Goal: Transaction & Acquisition: Purchase product/service

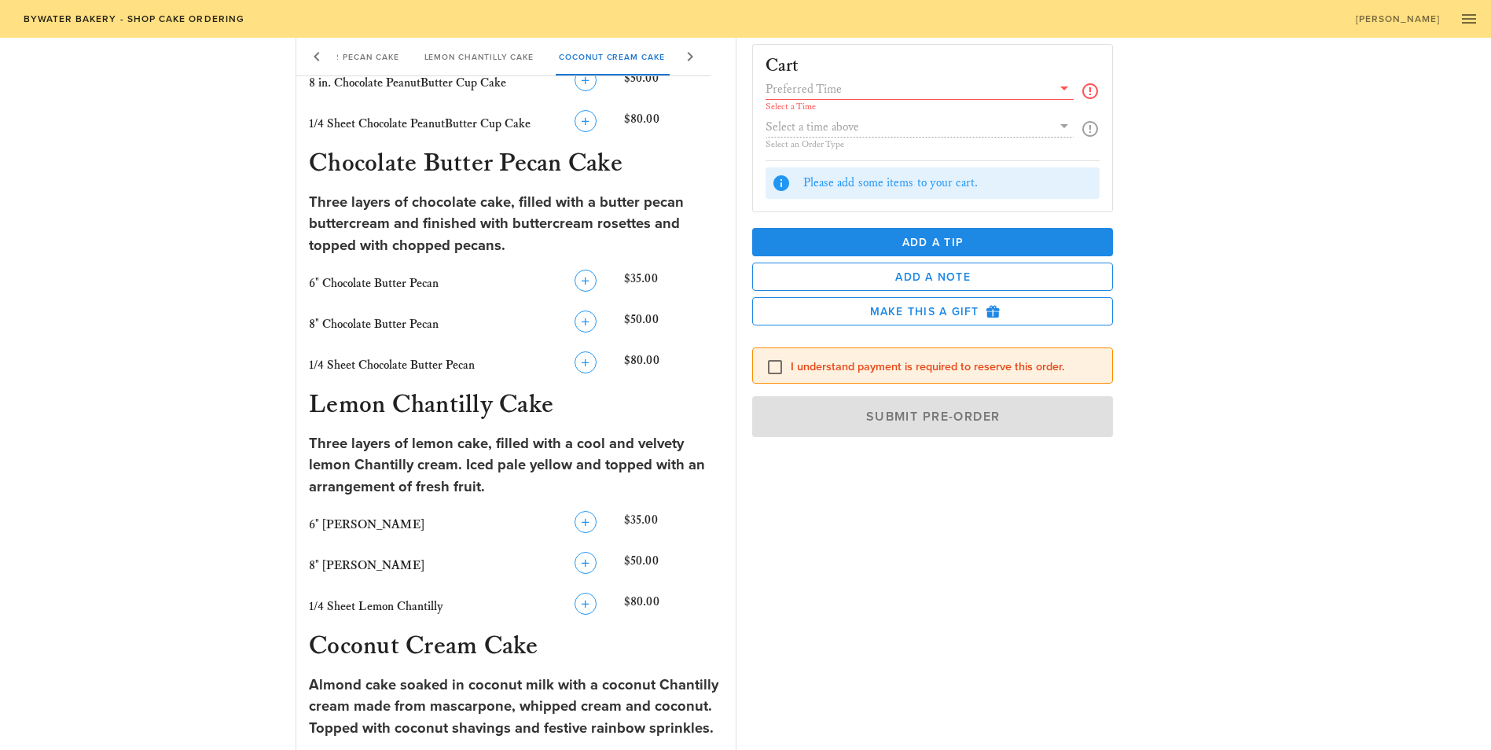
scroll to position [786, 0]
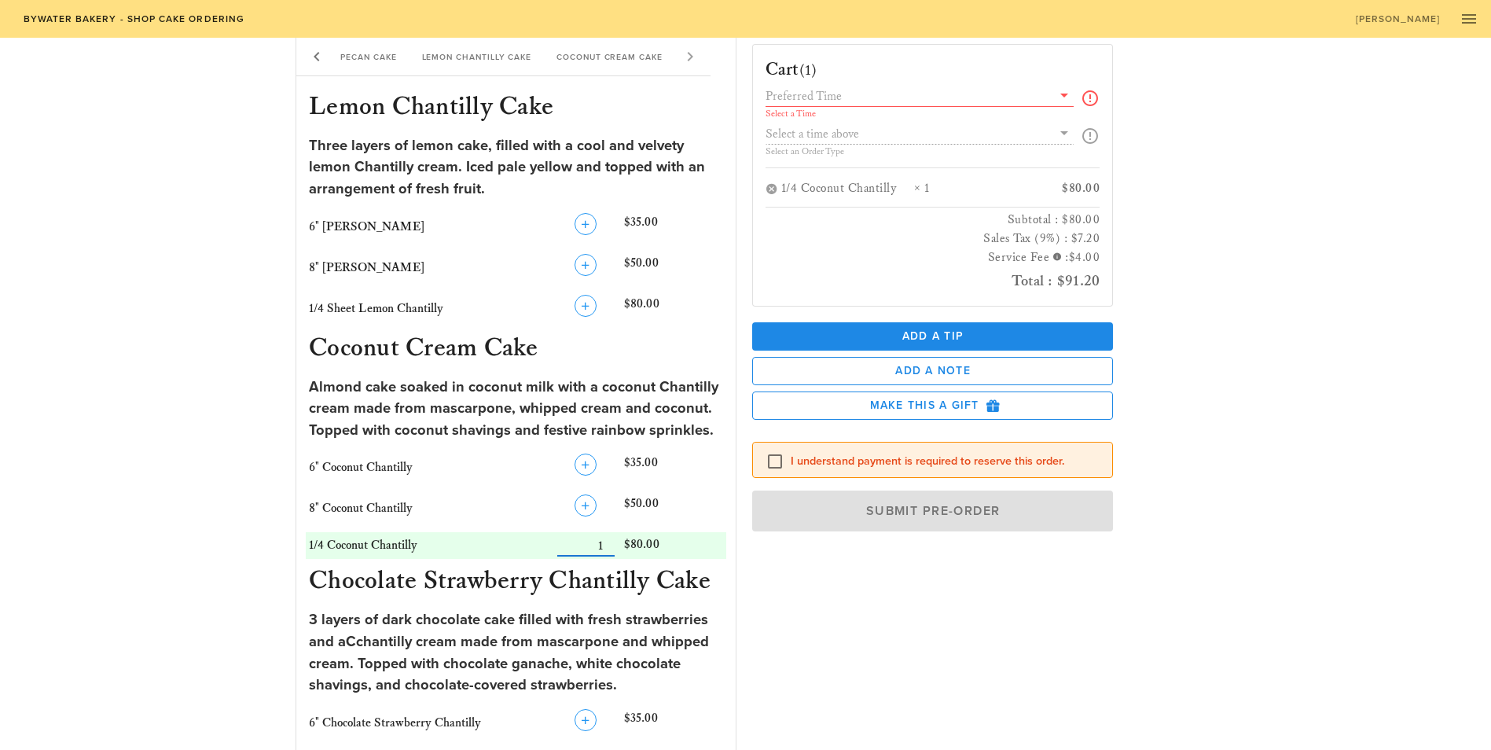
scroll to position [1070, 0]
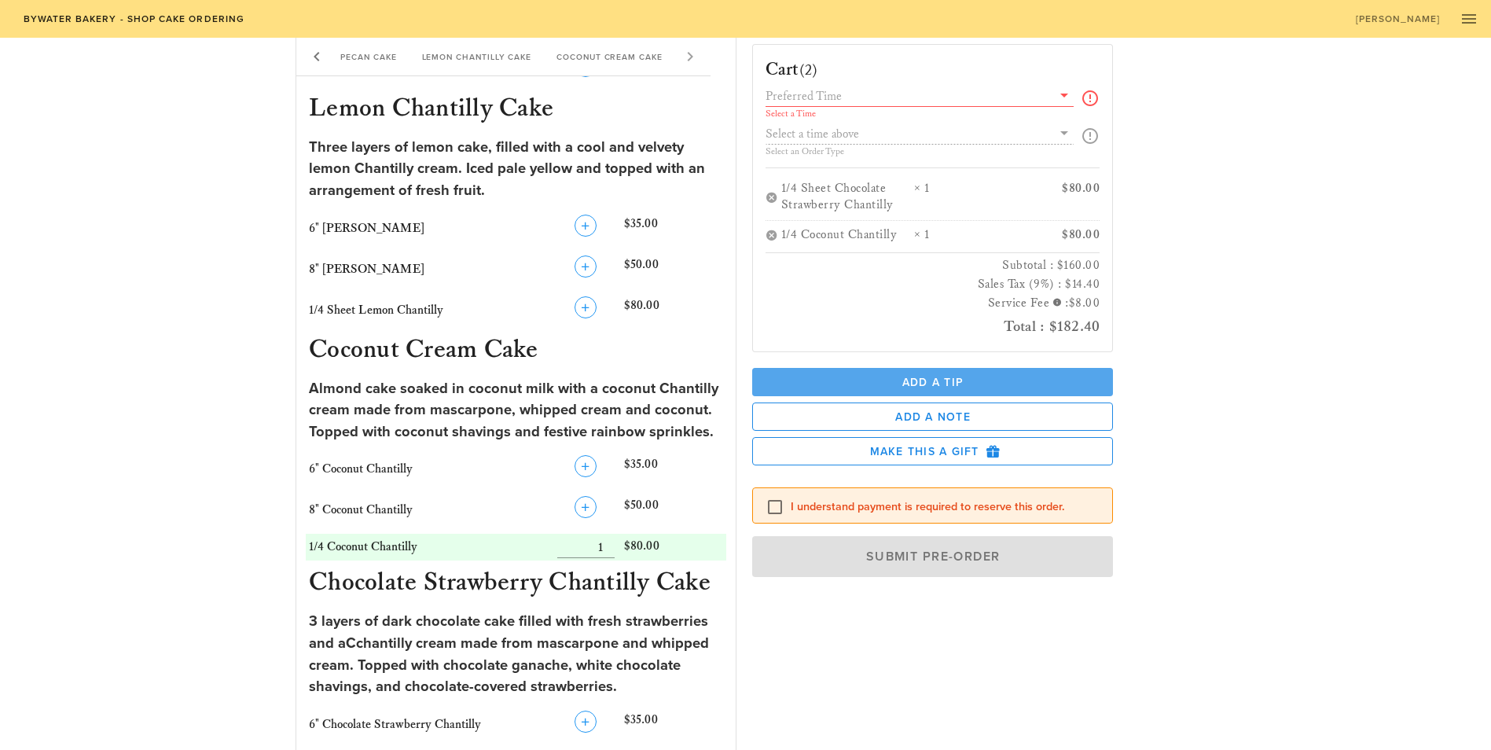
click at [1073, 376] on span "Add a Tip" at bounding box center [933, 382] width 336 height 13
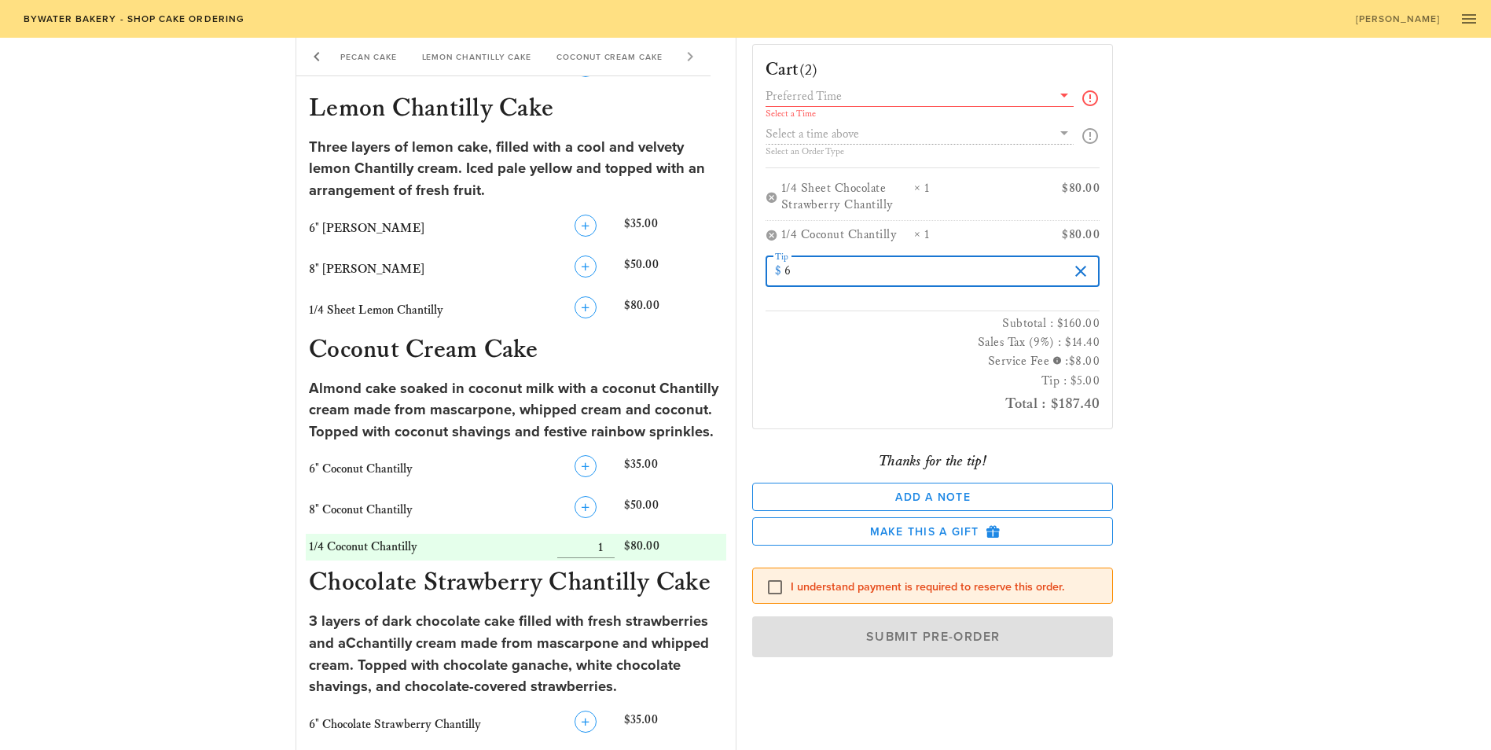
click at [1069, 259] on input "6" at bounding box center [926, 271] width 284 height 25
click at [1069, 259] on input "7" at bounding box center [926, 271] width 284 height 25
click at [1069, 259] on input "8" at bounding box center [926, 271] width 284 height 25
click at [1069, 259] on input "9" at bounding box center [926, 271] width 284 height 25
type input "10"
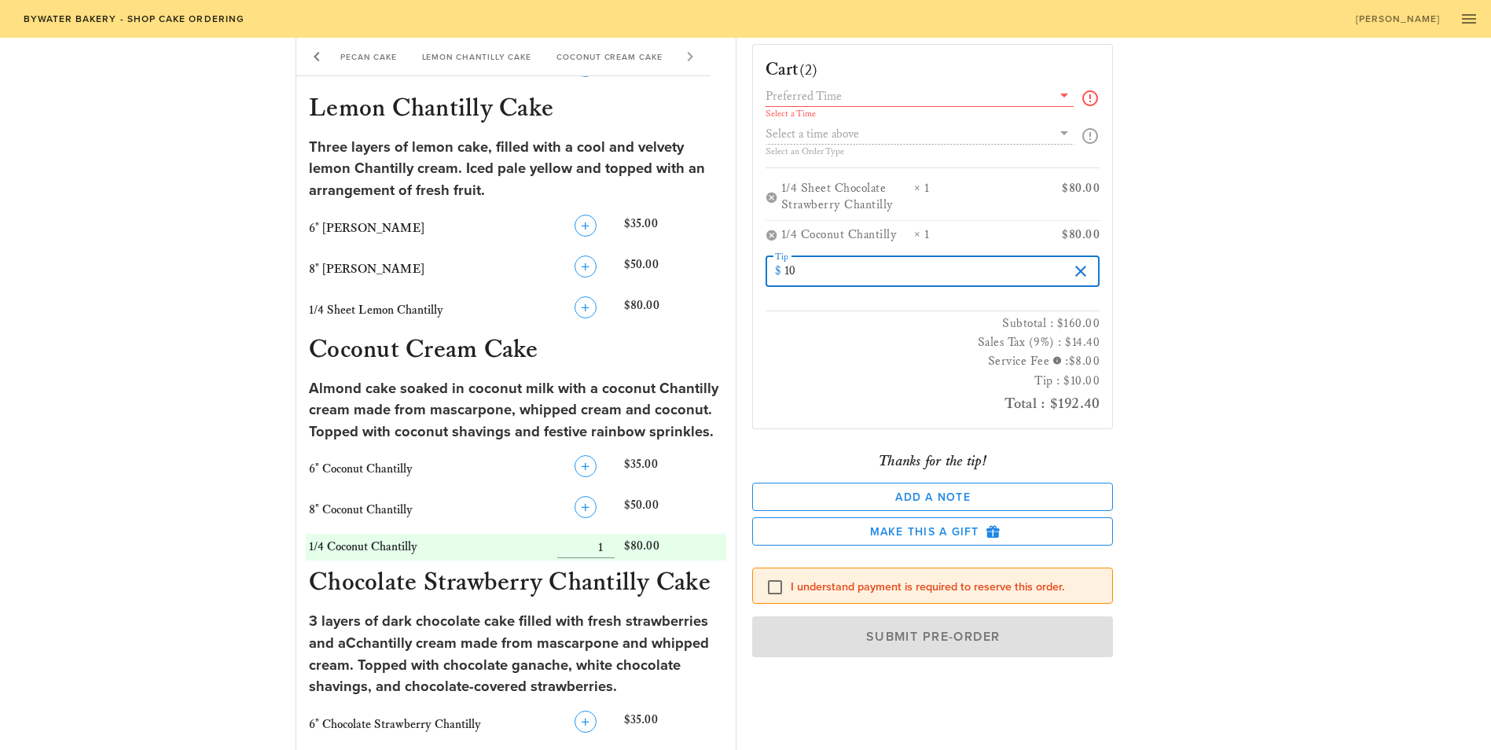
click at [1069, 259] on input "10" at bounding box center [926, 271] width 284 height 25
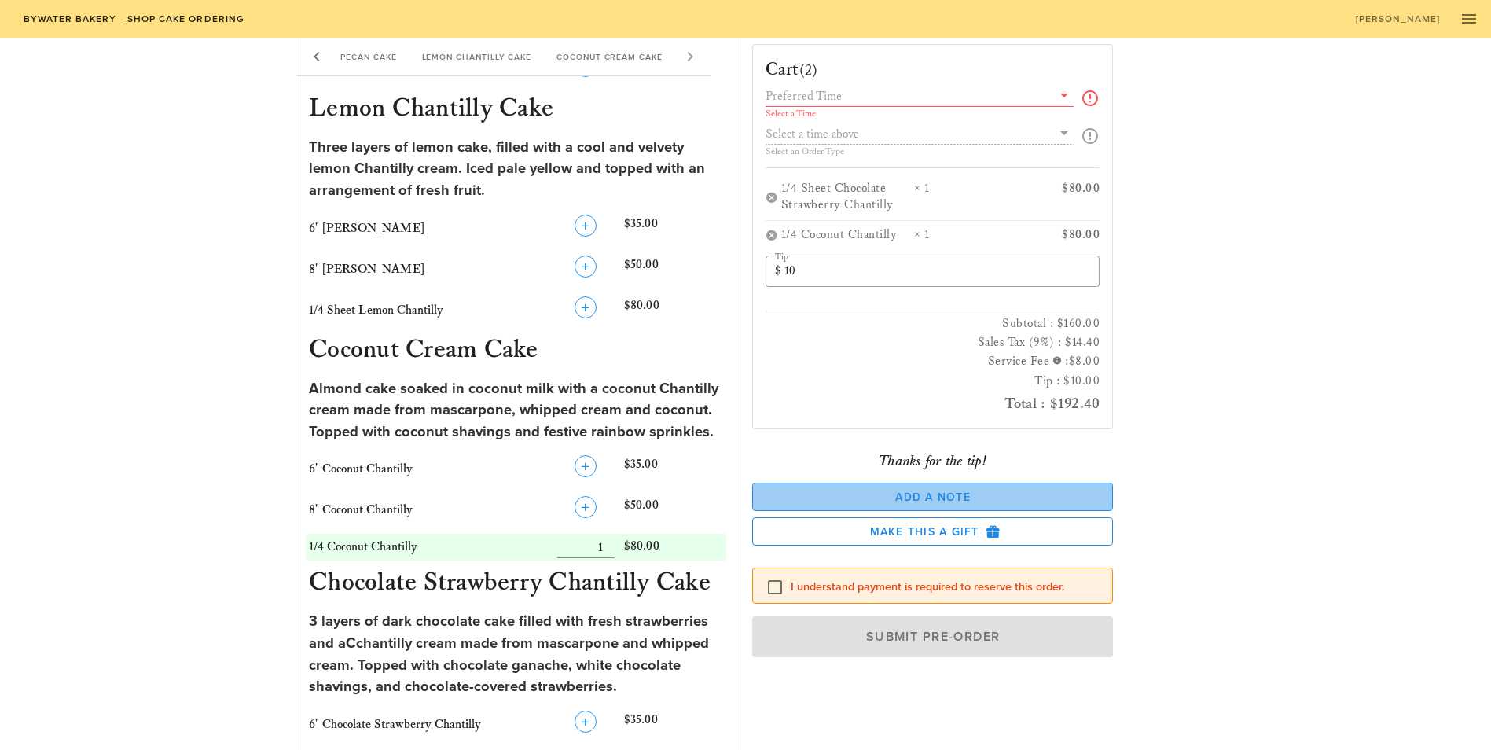
click at [1044, 490] on span "Add a Note" at bounding box center [932, 496] width 335 height 13
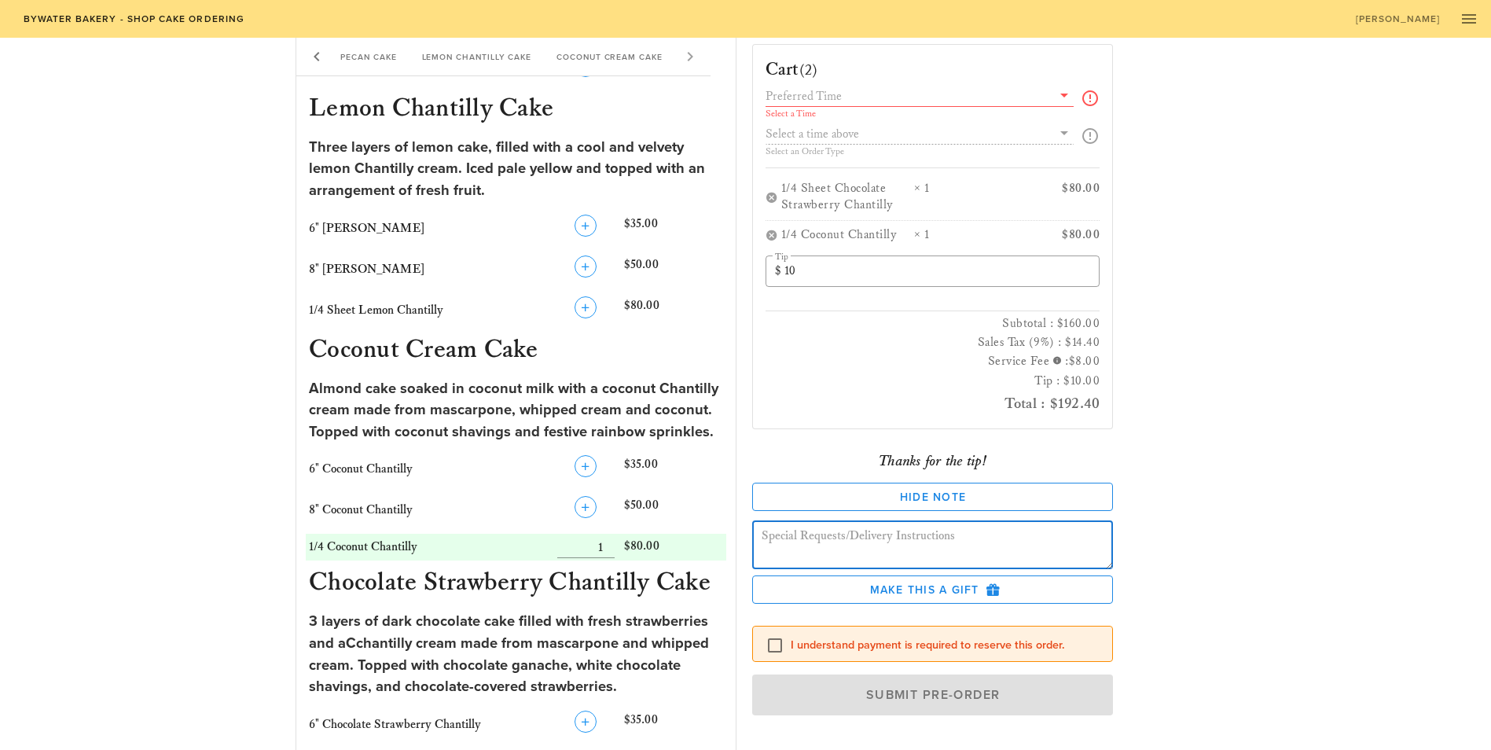
click at [971, 525] on textarea at bounding box center [937, 547] width 352 height 44
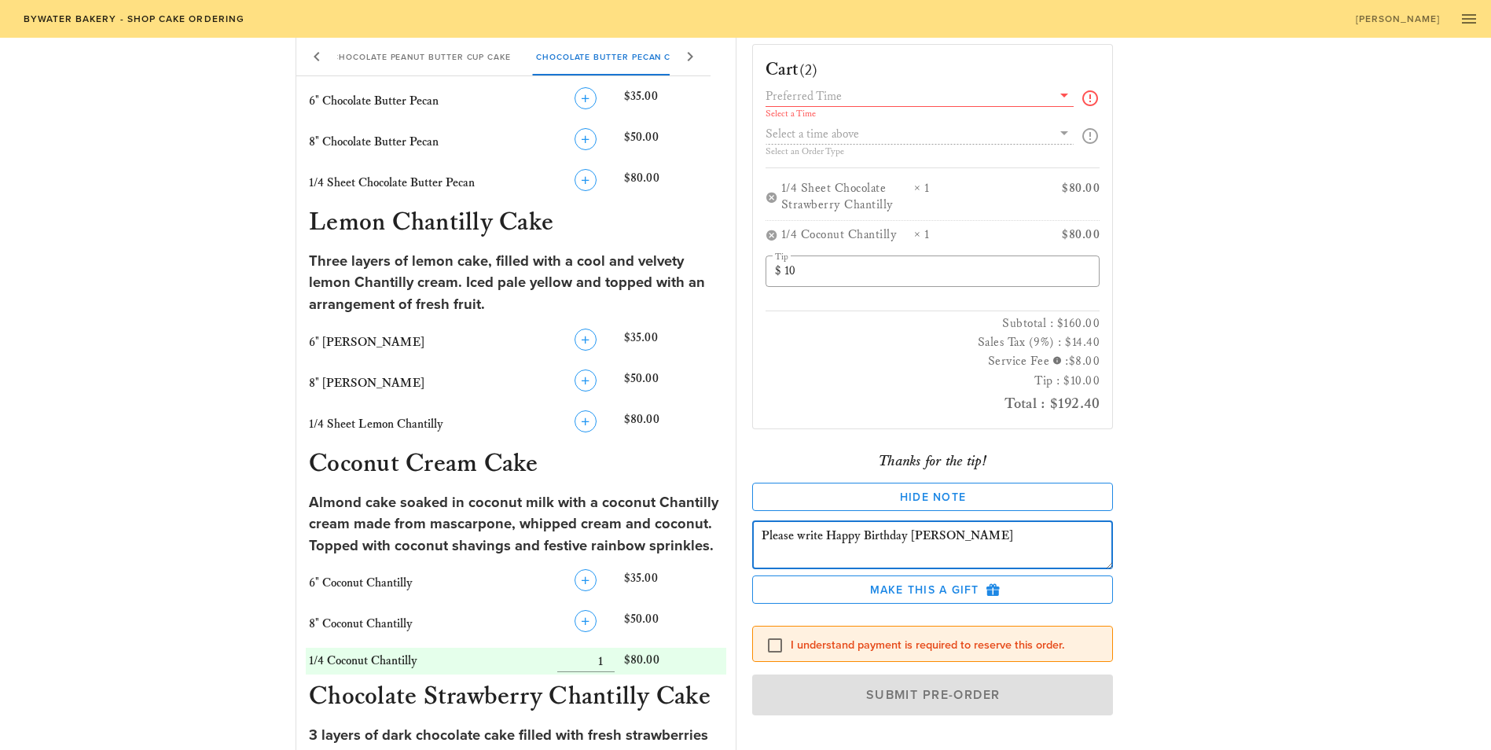
scroll to position [905, 0]
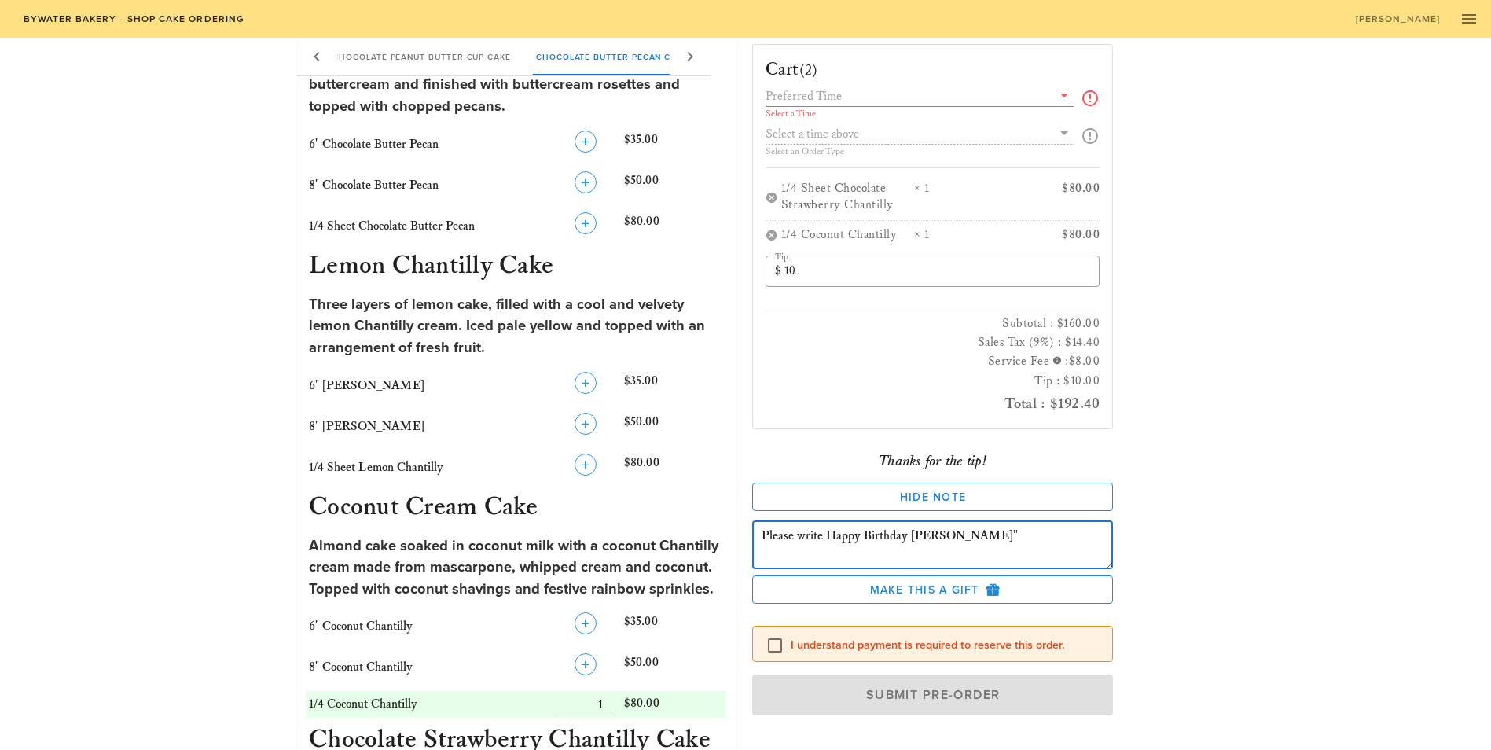
click at [825, 536] on textarea "Please write Happy Birthday [PERSON_NAME]''" at bounding box center [937, 547] width 352 height 44
click at [962, 537] on textarea "Please write ''Happy Birthday [PERSON_NAME]''" at bounding box center [937, 547] width 352 height 44
click at [1113, 537] on textarea "Please write ''Happy Birthday [PERSON_NAME]'' on the Choc Straw Chantilly and t…" at bounding box center [937, 547] width 352 height 44
type textarea "Please write ''Happy Birthday [PERSON_NAME]'' on the Choc Straw Chantilly and t…"
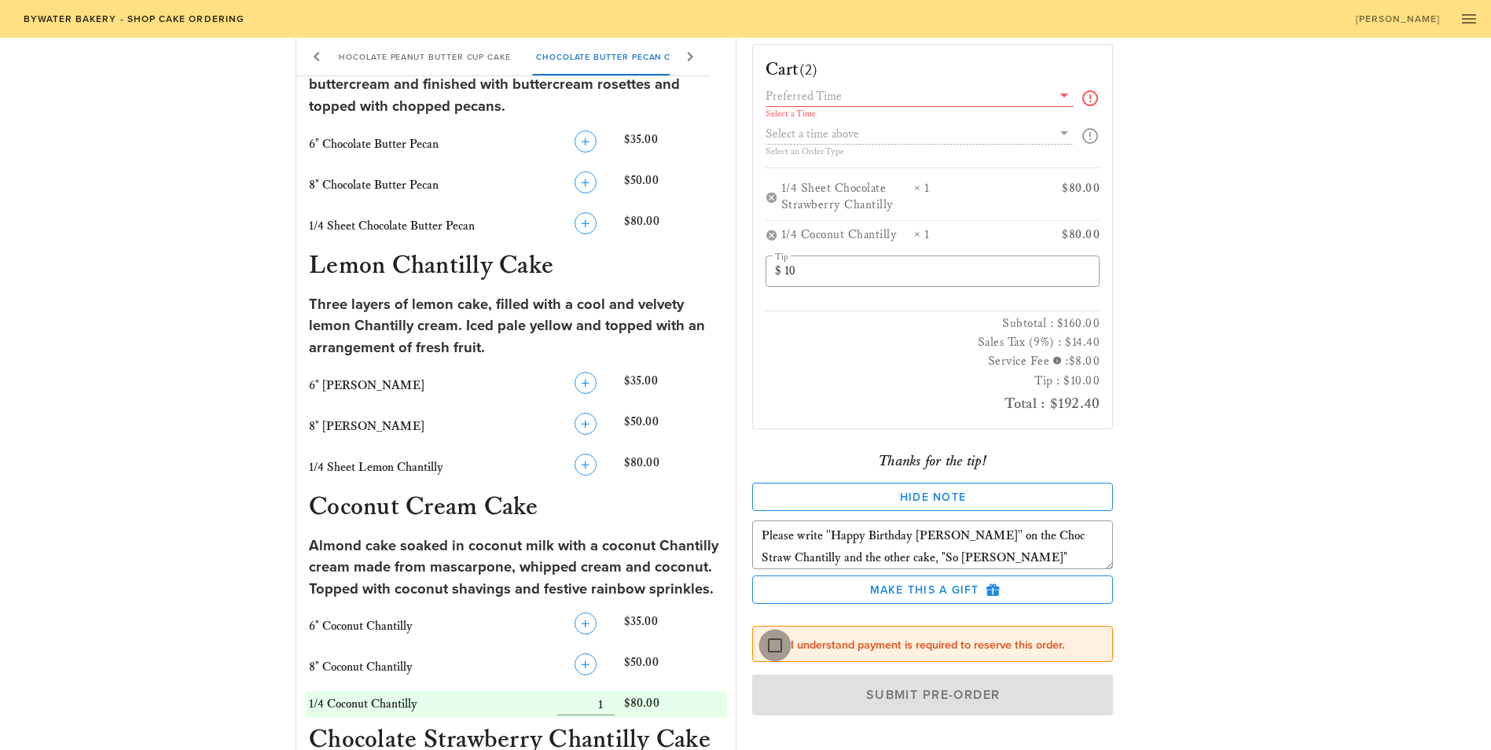
click at [770, 641] on div at bounding box center [774, 645] width 27 height 27
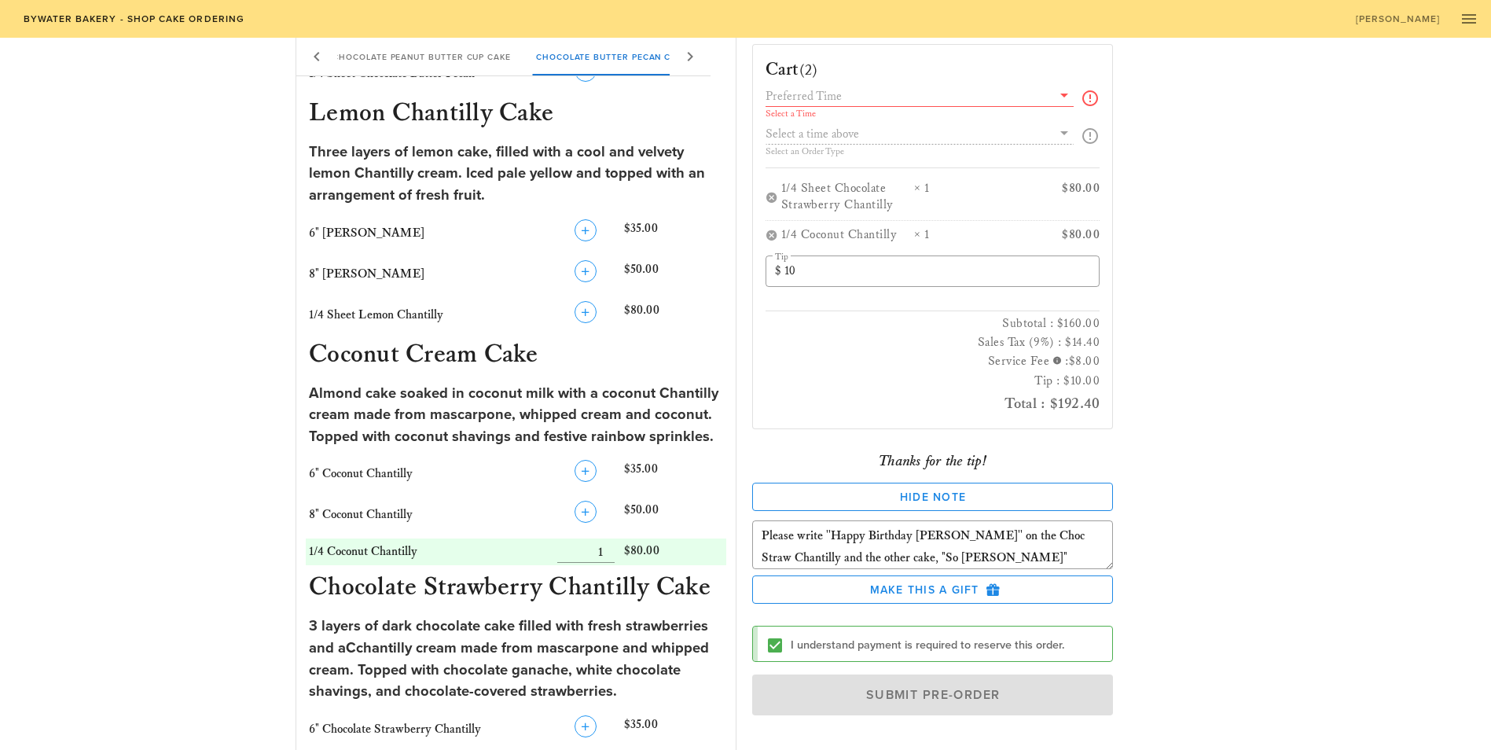
scroll to position [1062, 0]
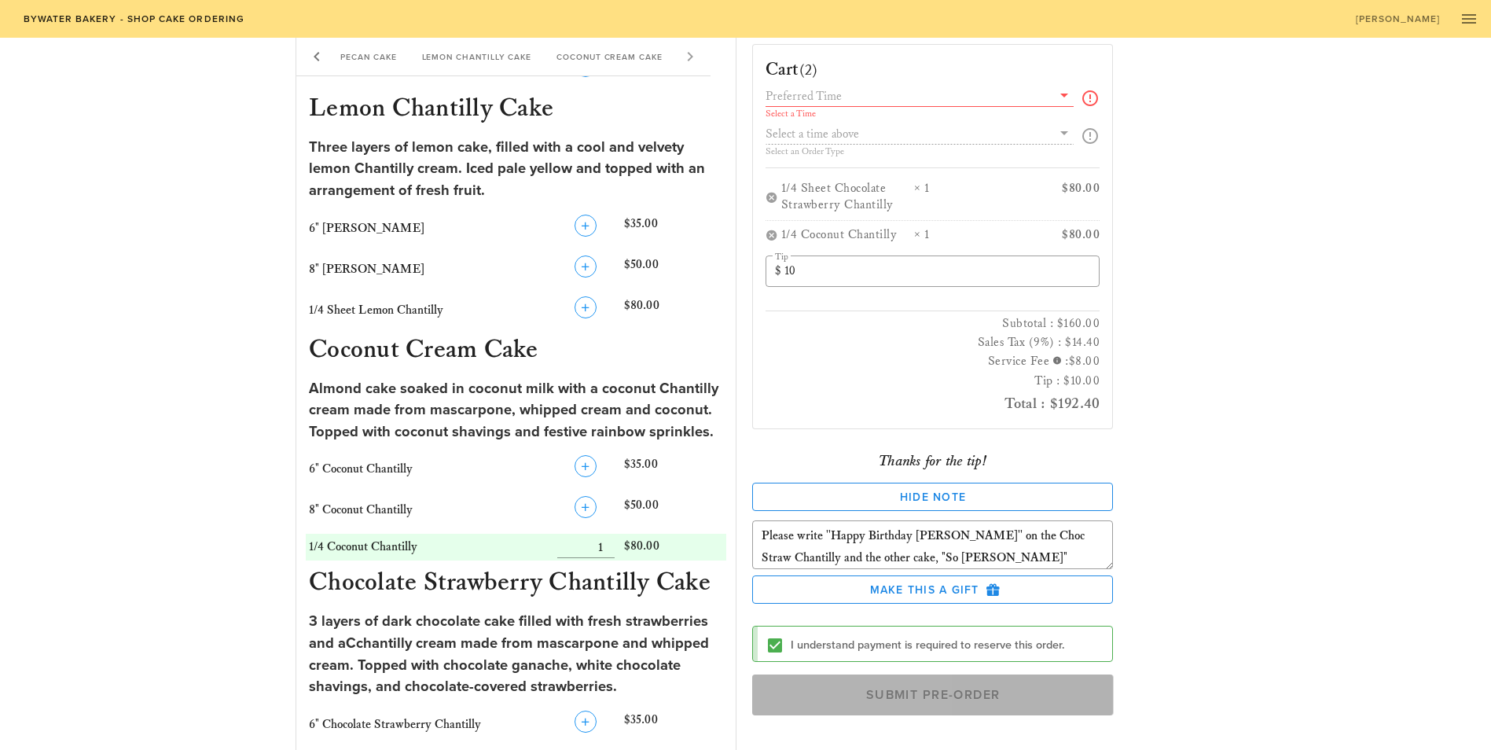
click at [1081, 687] on span "Submit Pre-Order" at bounding box center [932, 695] width 325 height 16
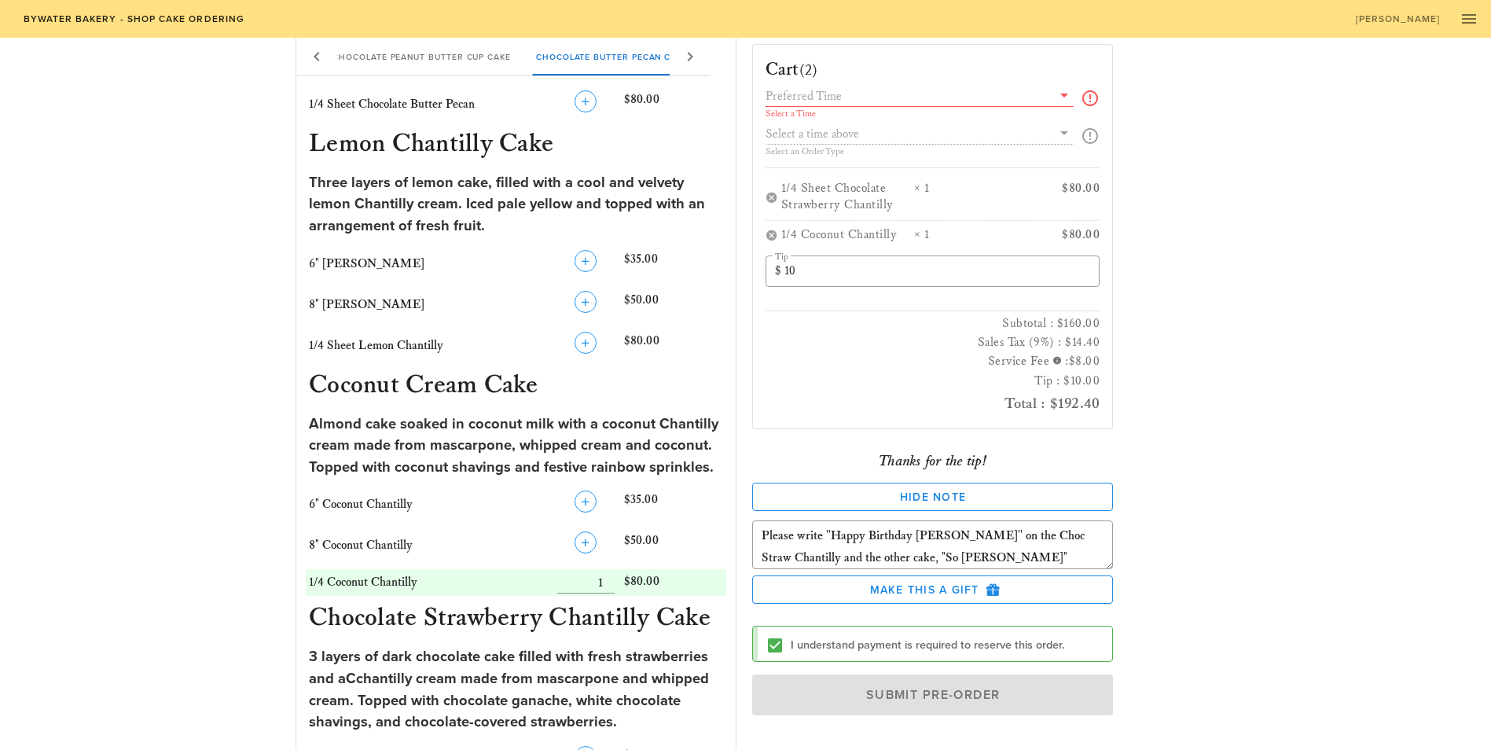
scroll to position [1026, 0]
click at [1073, 90] on icon at bounding box center [1063, 95] width 19 height 19
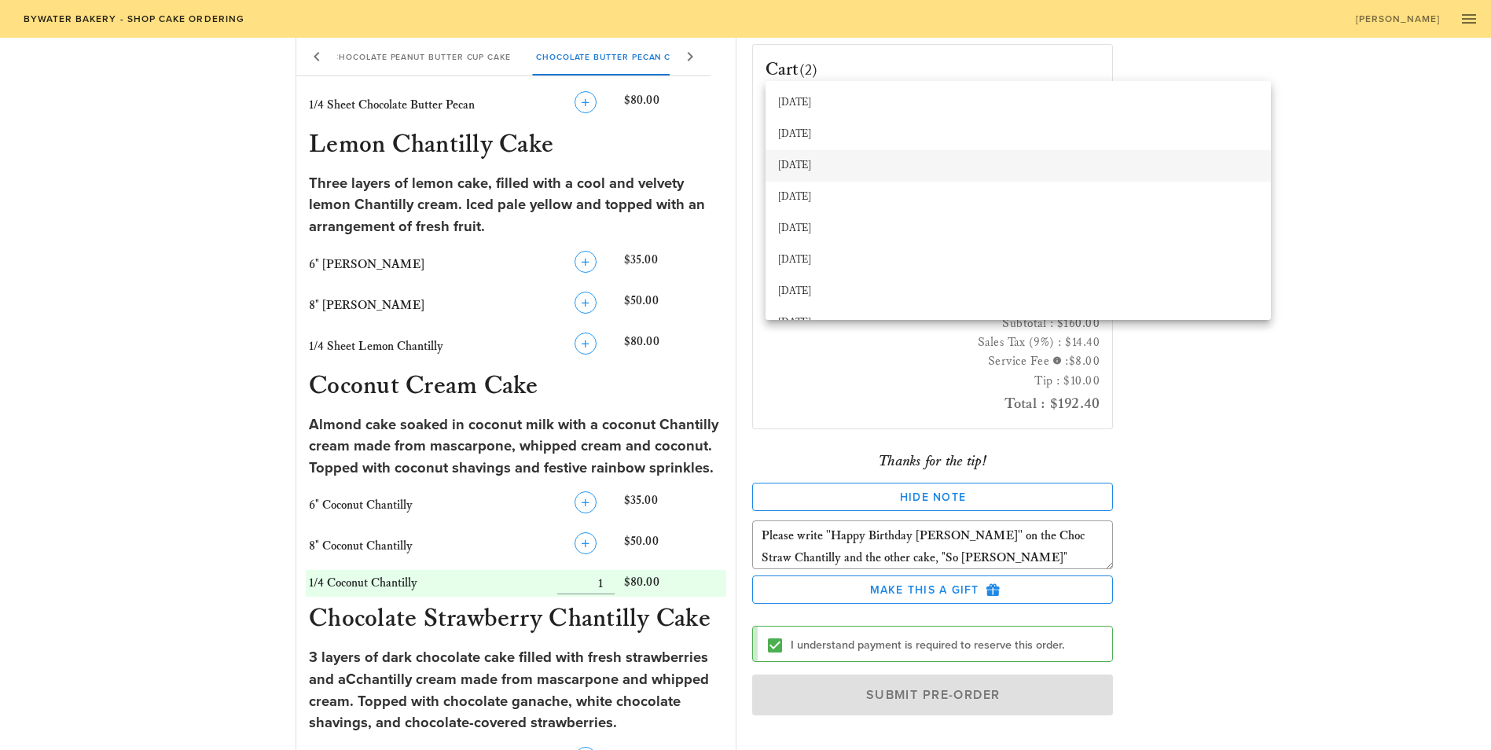
click at [859, 162] on div "[DATE]" at bounding box center [1018, 166] width 480 height 13
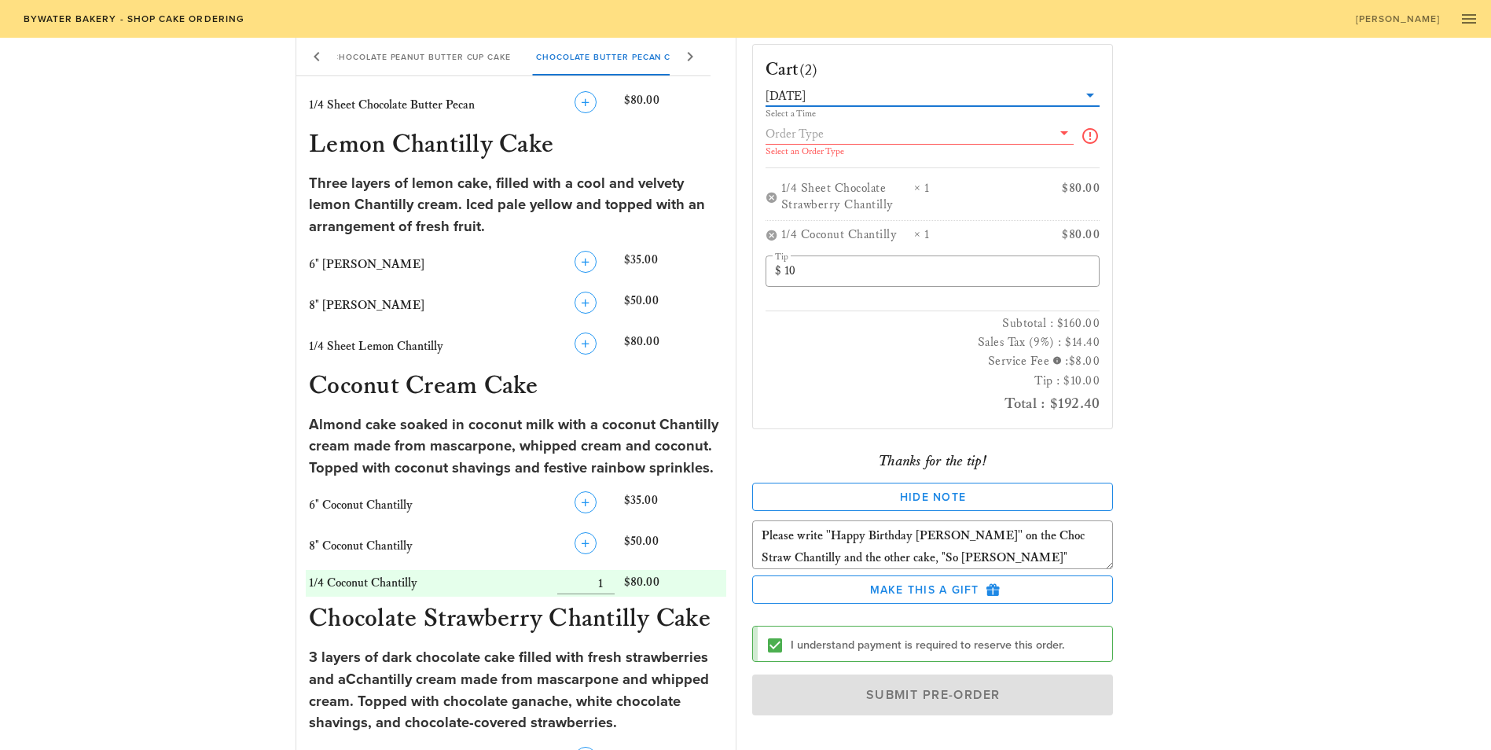
click at [1073, 127] on icon at bounding box center [1063, 132] width 19 height 19
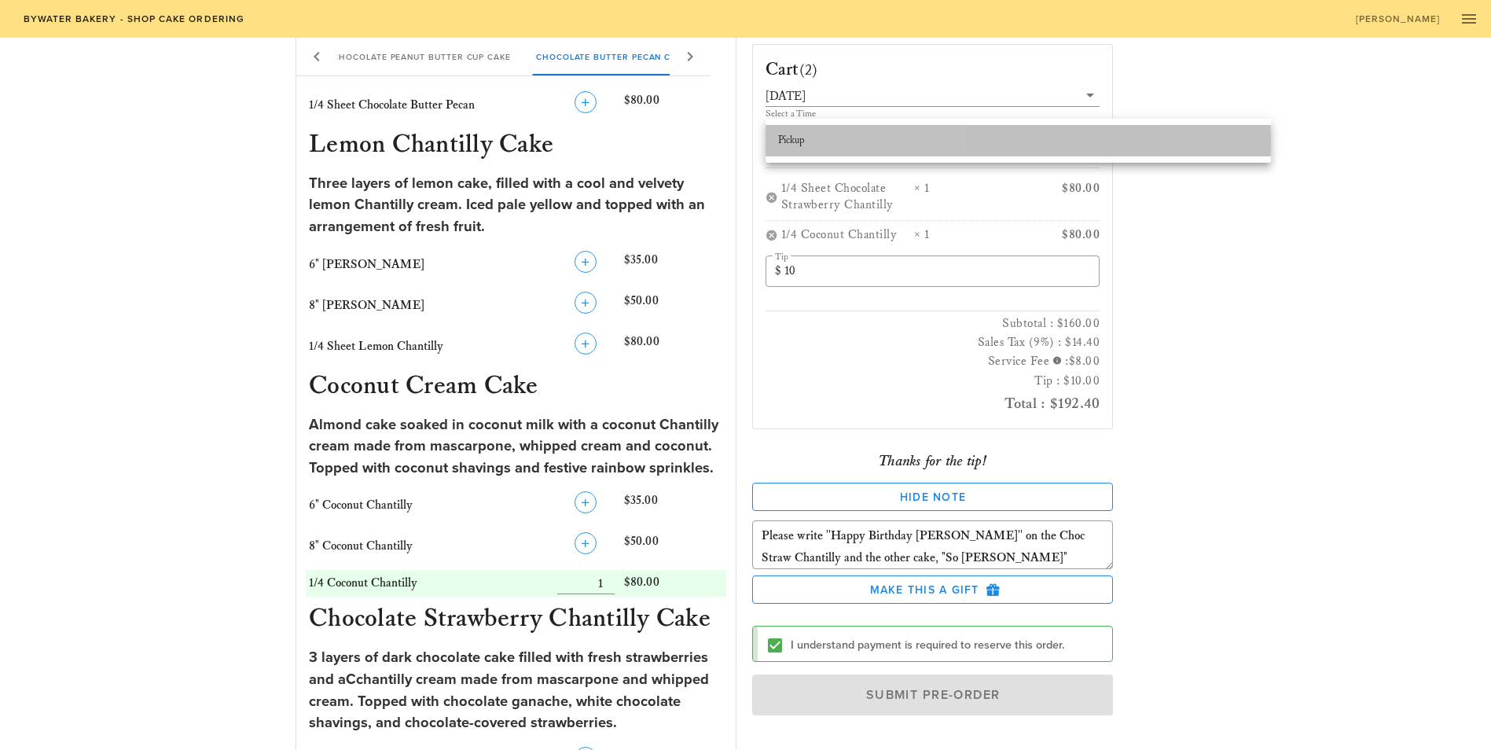
click at [1209, 140] on div "Pickup" at bounding box center [1018, 140] width 480 height 13
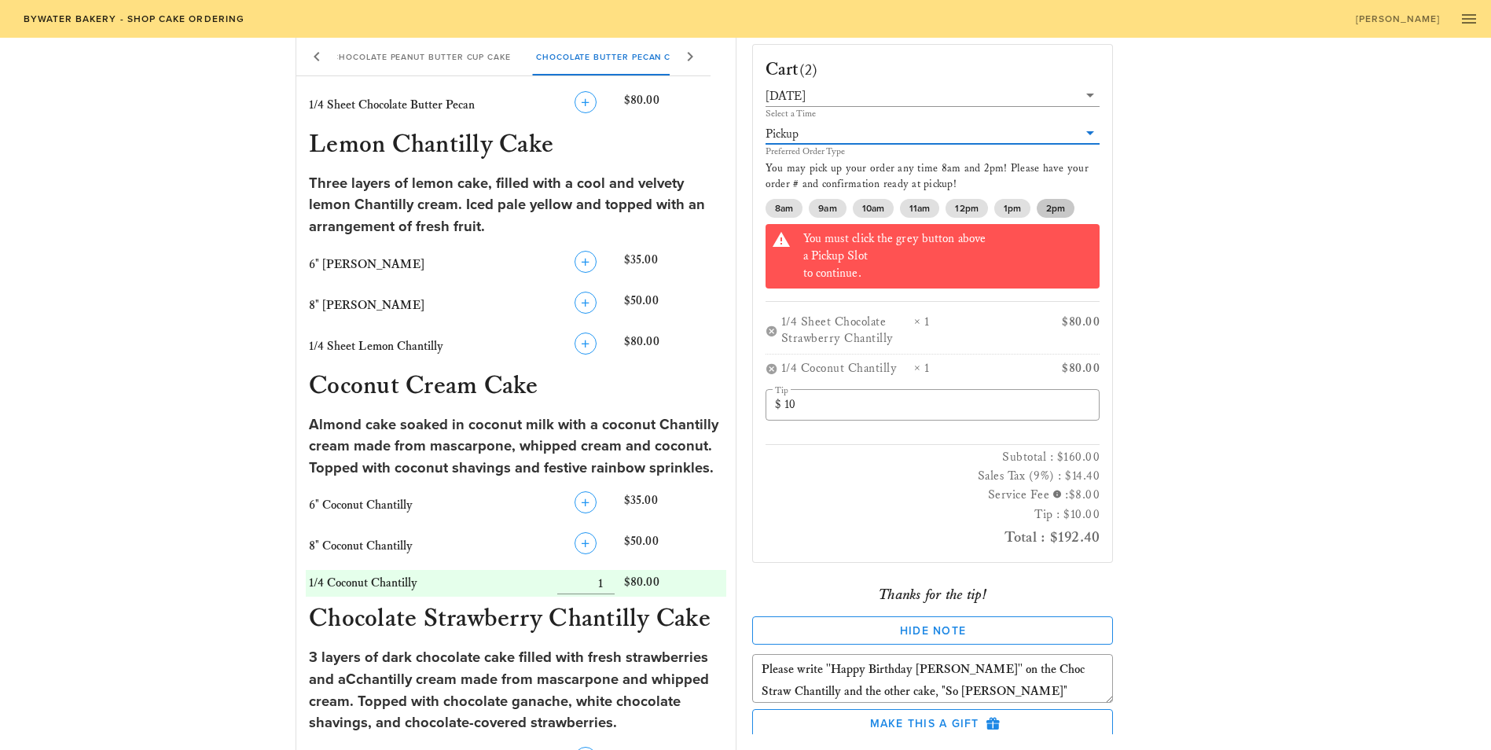
click at [1069, 199] on span "2pm" at bounding box center [1055, 208] width 38 height 19
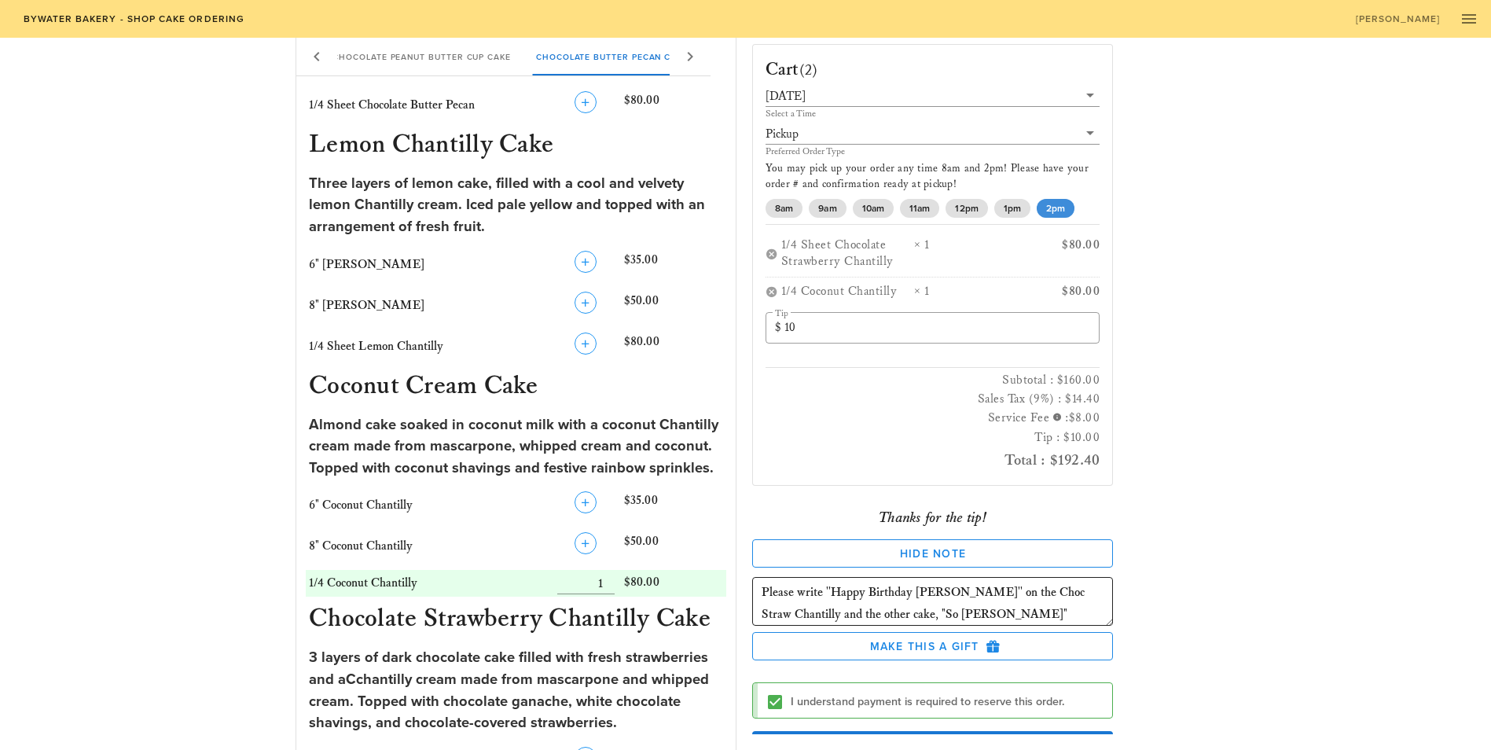
scroll to position [41, 0]
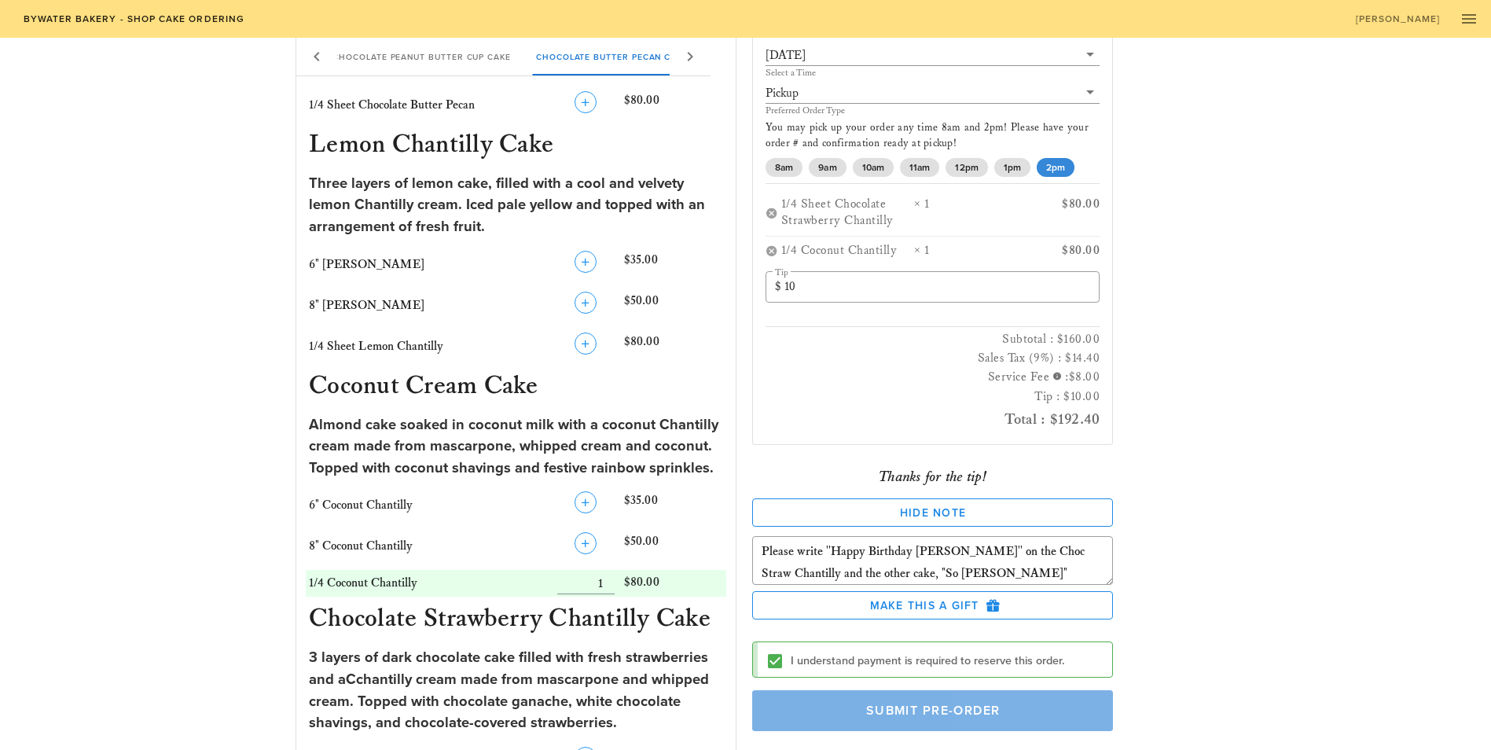
click at [1049, 699] on button "Submit Pre-Order" at bounding box center [932, 710] width 361 height 41
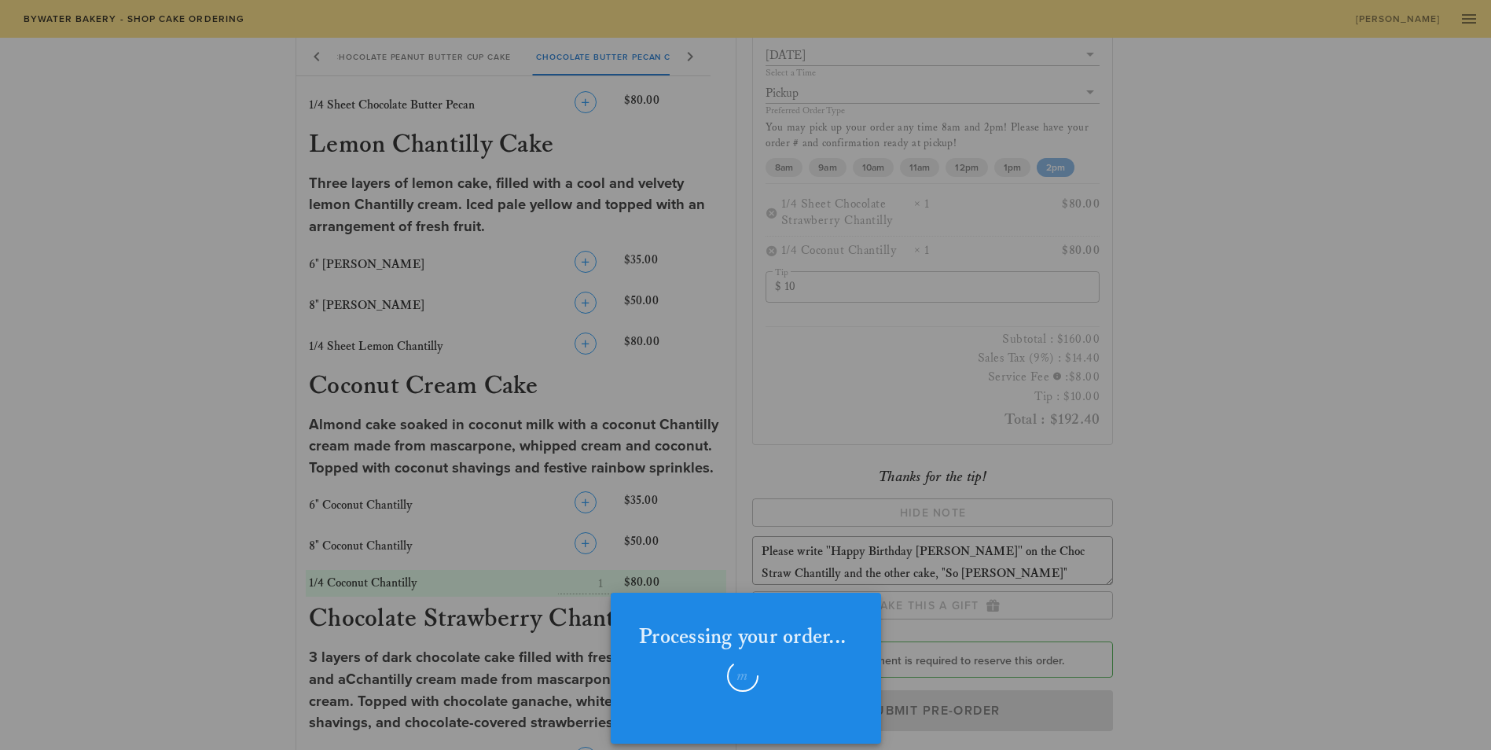
checkbox input "false"
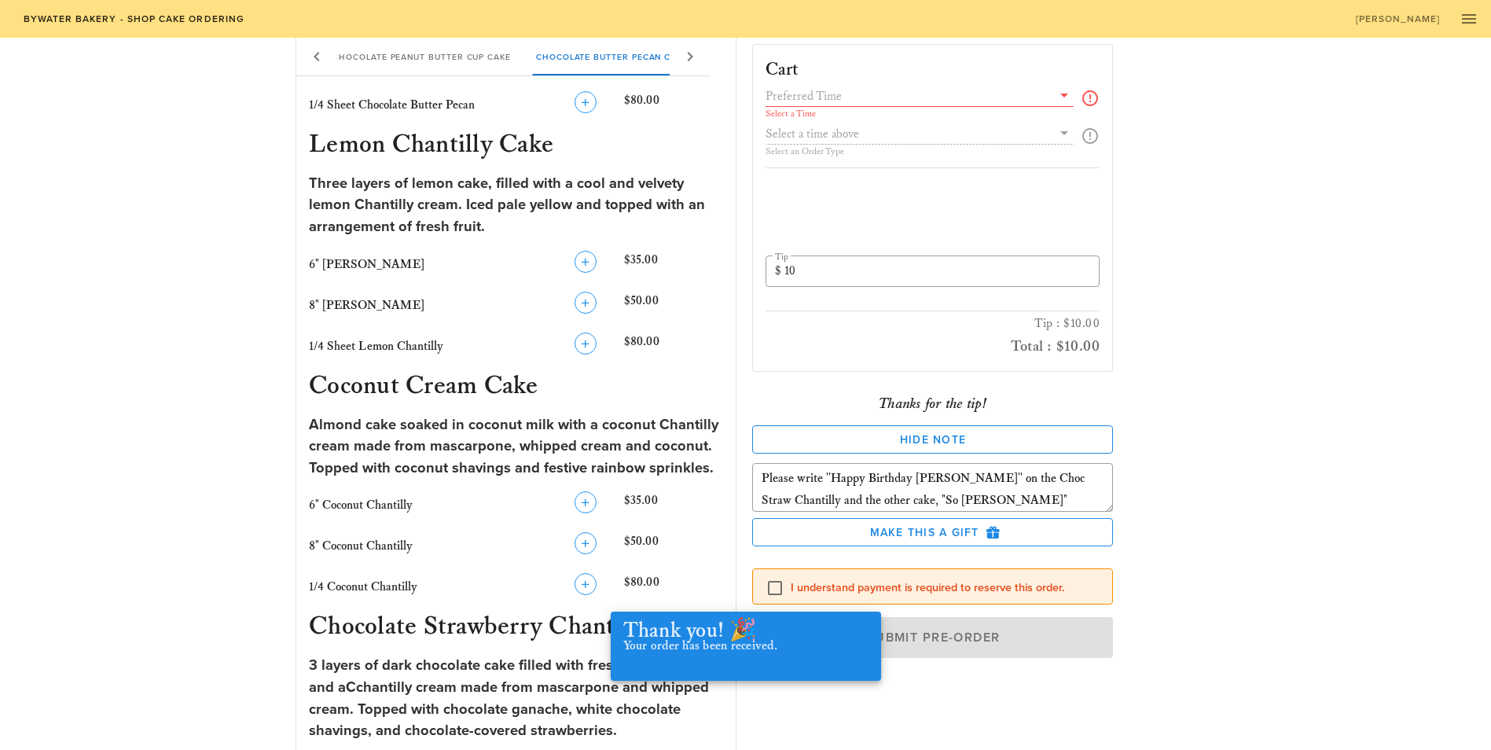
scroll to position [0, 0]
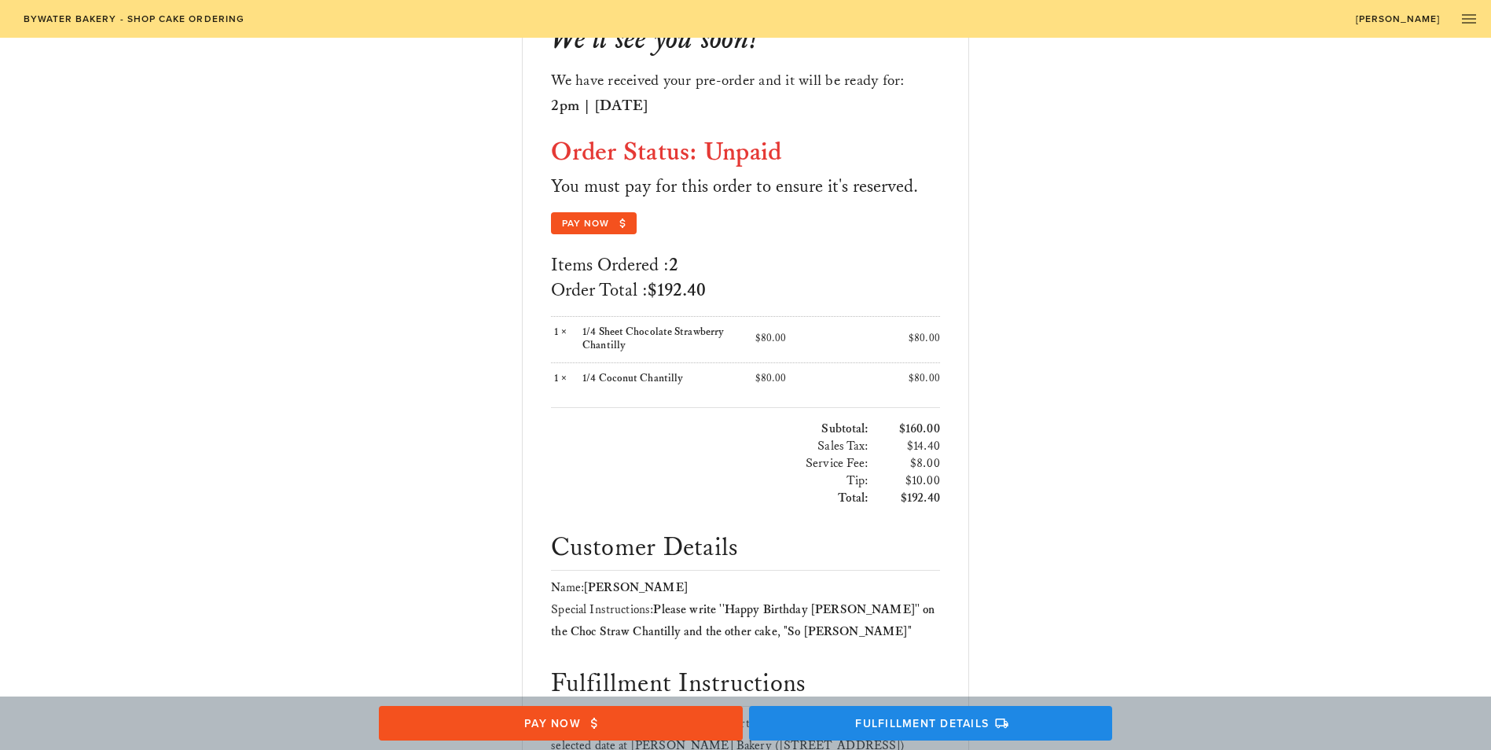
scroll to position [157, 0]
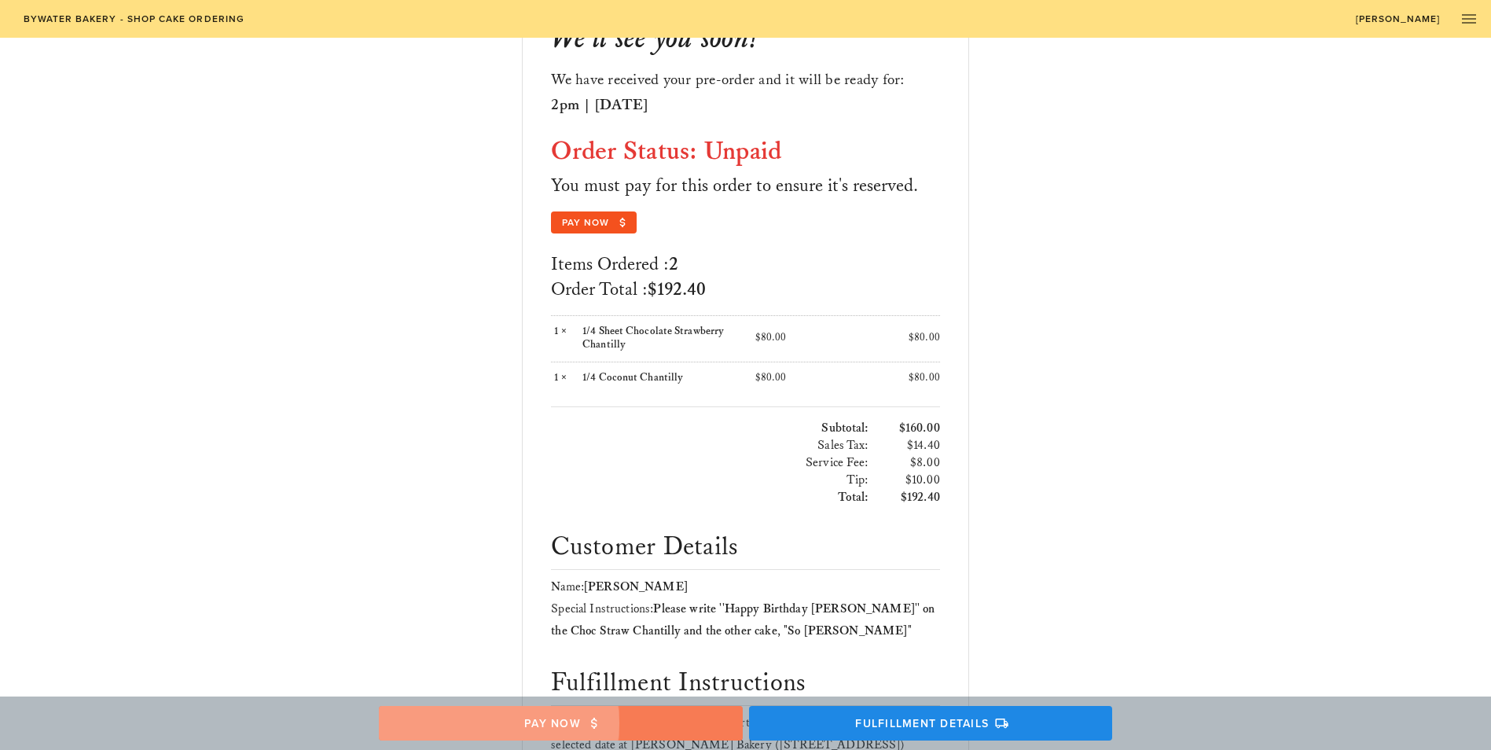
click at [663, 726] on span "Pay Now" at bounding box center [560, 723] width 332 height 14
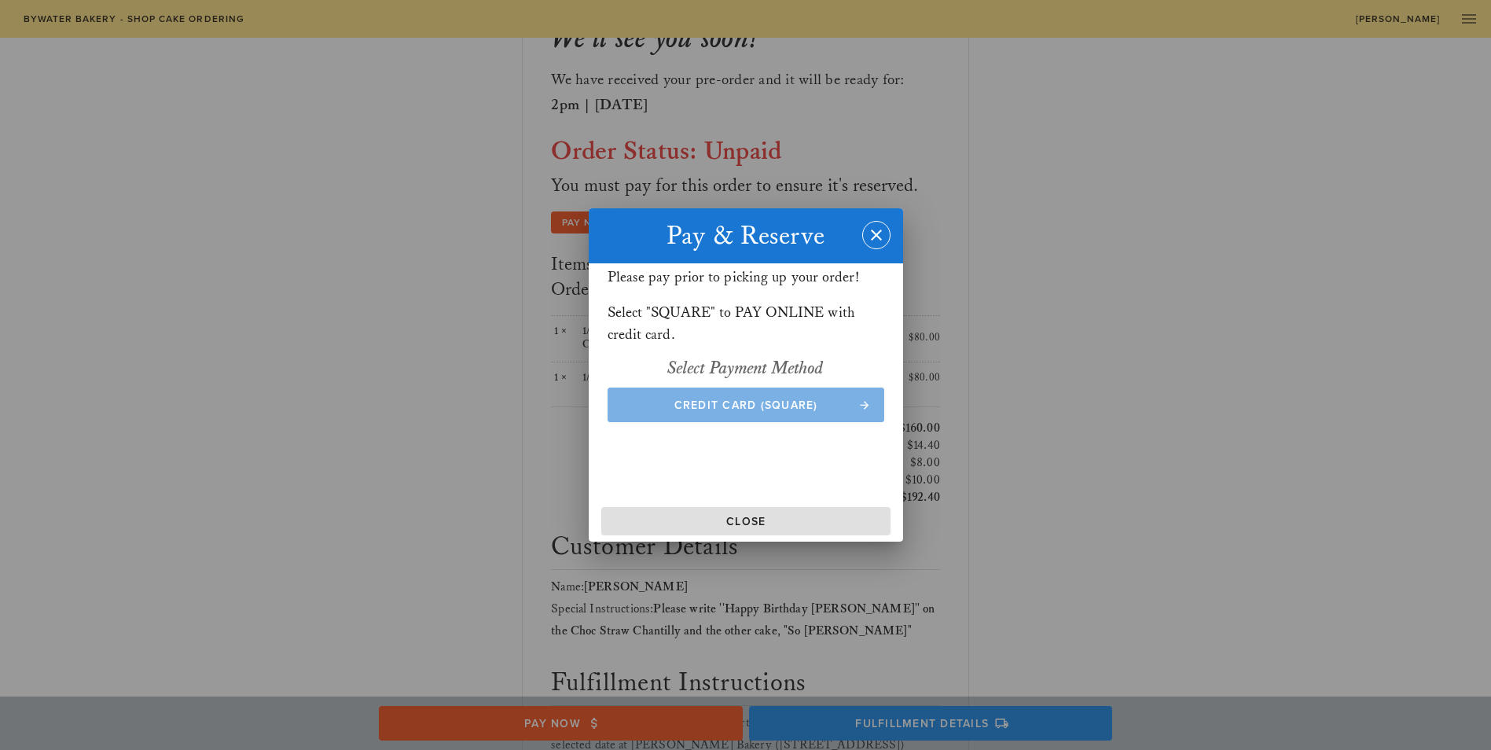
click at [812, 409] on span "Credit Card (Square)" at bounding box center [745, 404] width 246 height 13
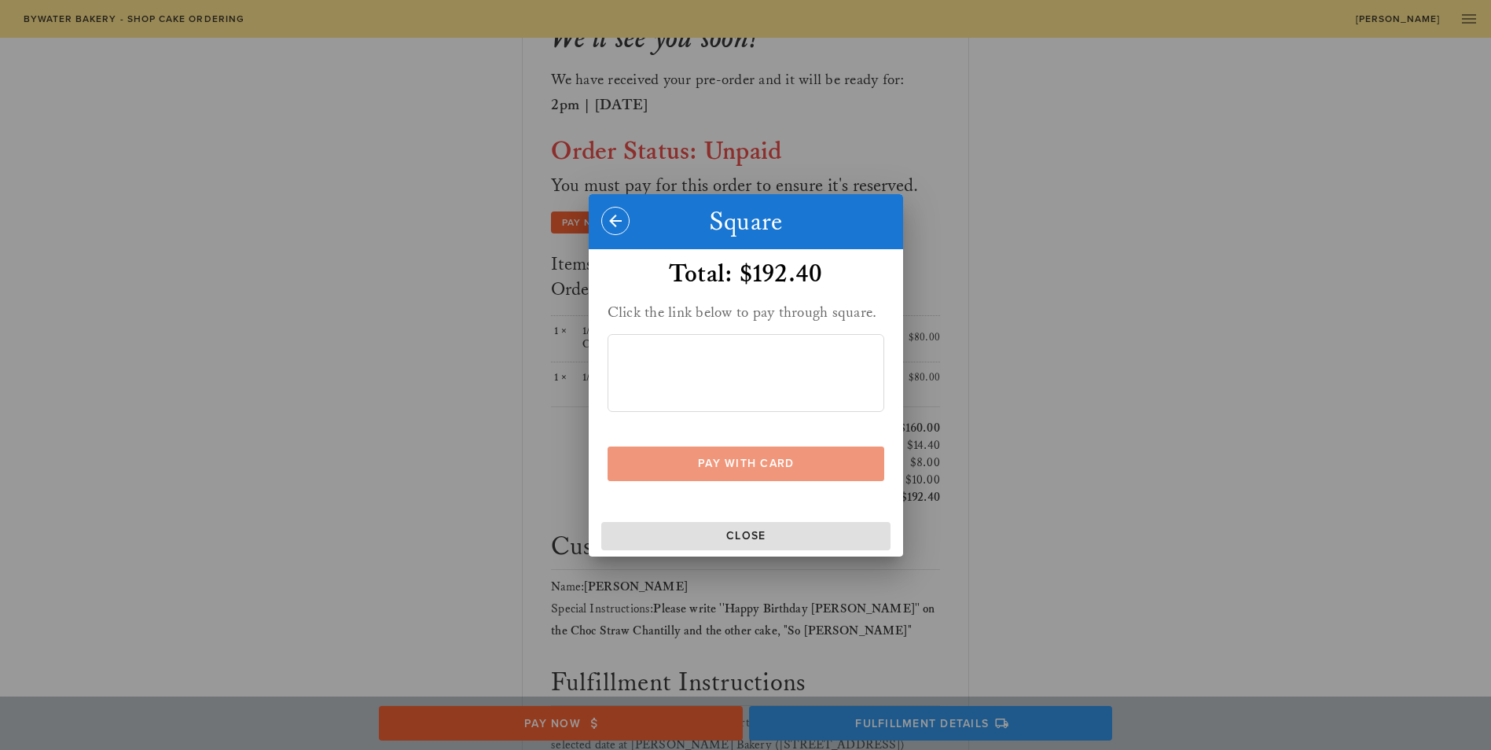
click at [801, 461] on span "Pay With Card" at bounding box center [745, 463] width 246 height 13
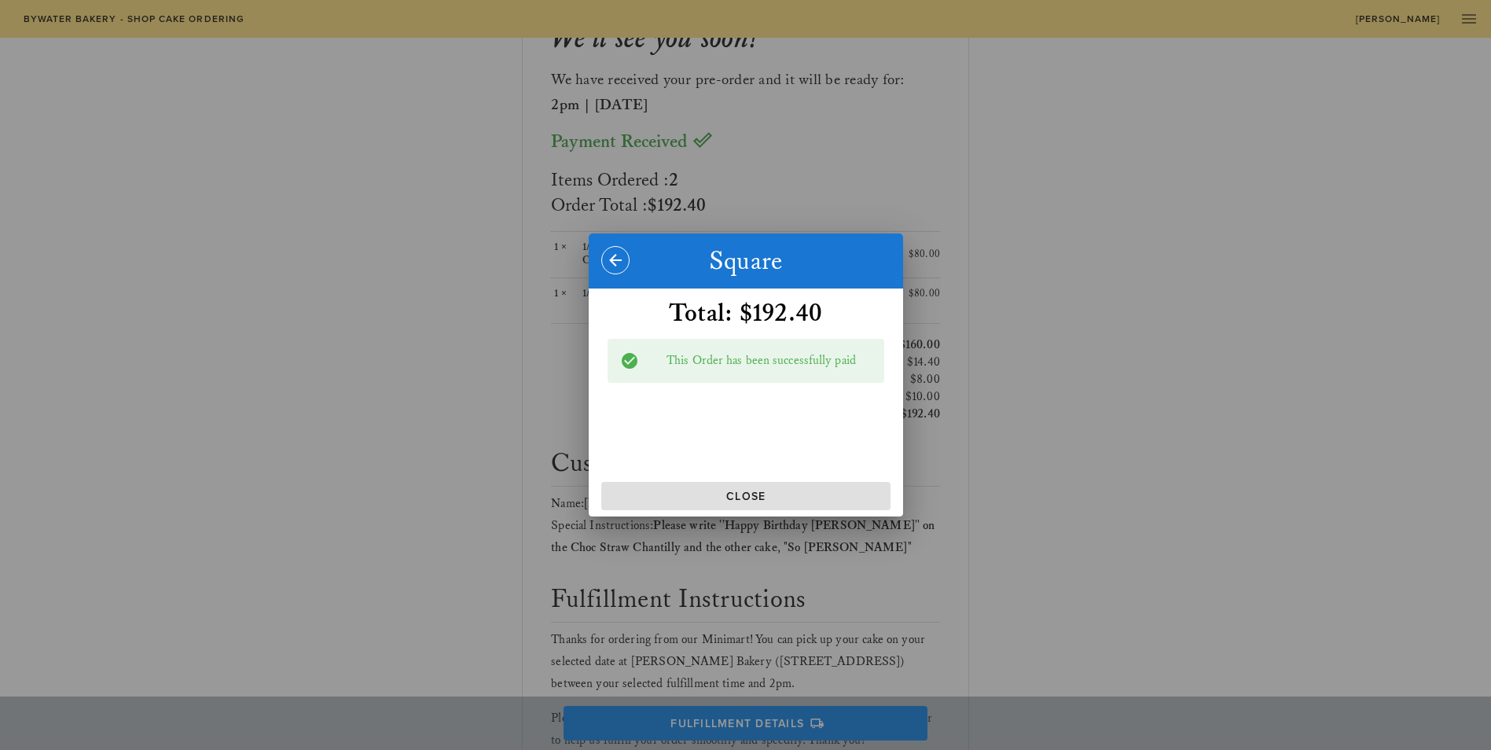
click at [755, 567] on div at bounding box center [745, 375] width 1491 height 750
